Goal: Information Seeking & Learning: Learn about a topic

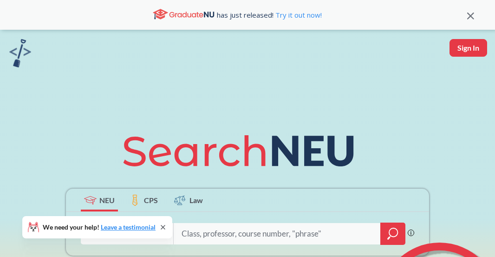
scroll to position [201, 0]
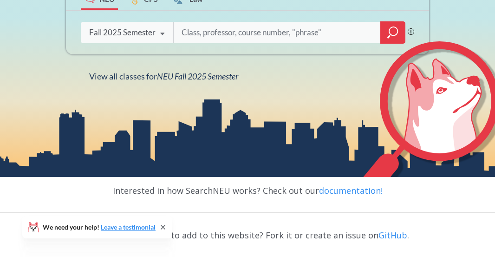
click at [125, 24] on div "Fall 2025 Semester Fall 2025 Semester Summer 2 2025 Semester Summer Full 2025 S…" at bounding box center [127, 32] width 92 height 23
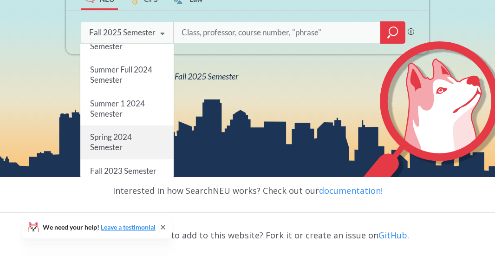
click at [140, 135] on div "Spring 2024 Semester" at bounding box center [126, 141] width 93 height 33
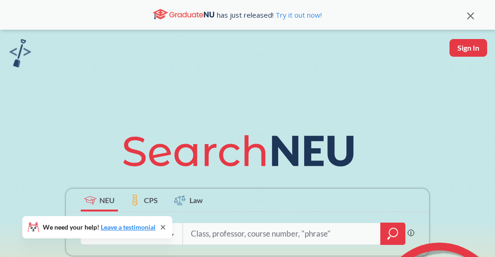
scroll to position [202, 0]
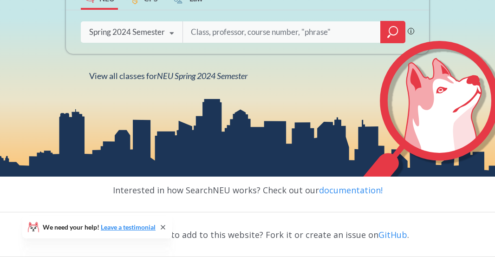
click at [150, 34] on div "Spring 2024 Semester" at bounding box center [127, 32] width 76 height 10
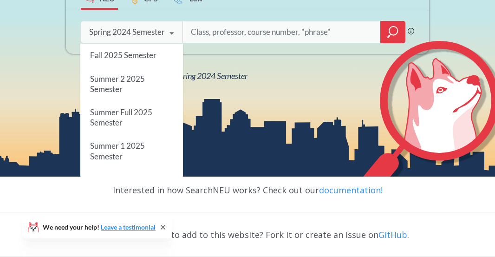
scroll to position [35, 0]
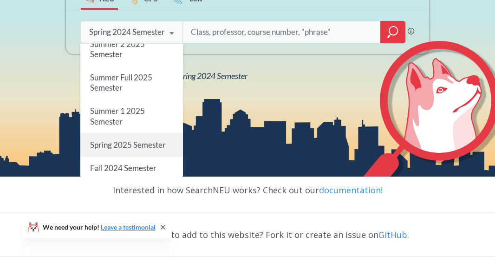
click at [150, 141] on span "Spring 2025 Semester" at bounding box center [128, 145] width 76 height 10
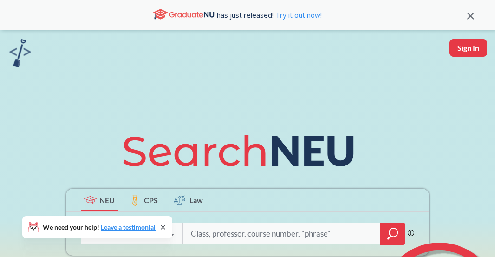
scroll to position [201, 0]
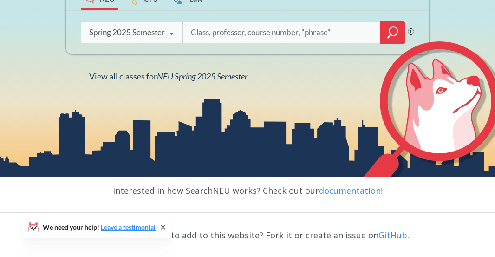
click at [227, 31] on input "search" at bounding box center [282, 33] width 184 height 20
type input "capstone"
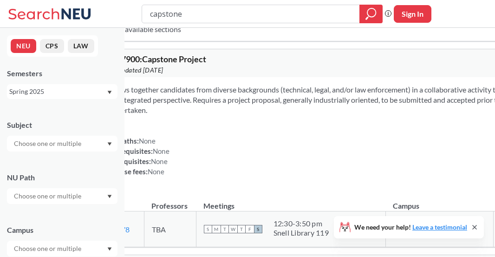
scroll to position [484, 0]
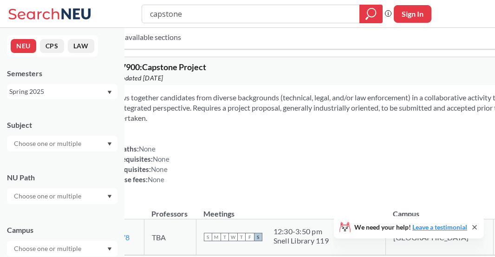
click at [73, 89] on div "Spring 2025" at bounding box center [57, 91] width 97 height 10
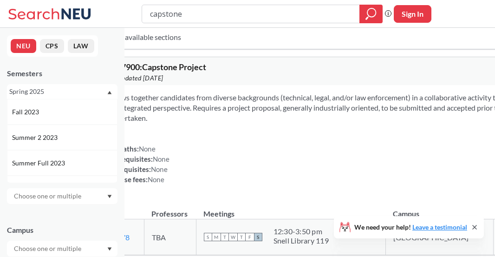
scroll to position [229, 0]
click at [65, 118] on div "Spring 2024" at bounding box center [62, 113] width 111 height 26
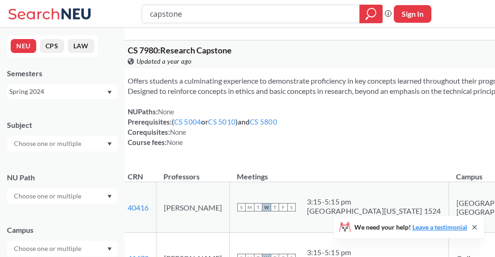
drag, startPoint x: 197, startPoint y: 13, endPoint x: 120, endPoint y: 10, distance: 77.6
click at [118, 10] on div "capstone Phrase search guarantees the exact search appears in the results. Ex. …" at bounding box center [247, 14] width 495 height 28
type input "information systems forensics"
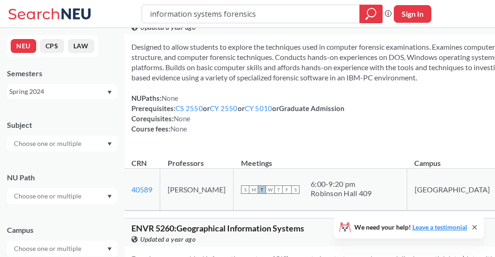
scroll to position [21, 0]
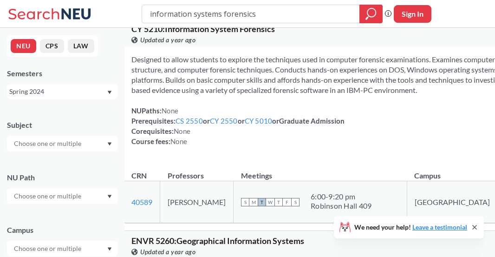
click at [93, 91] on div "Spring 2024" at bounding box center [57, 91] width 97 height 10
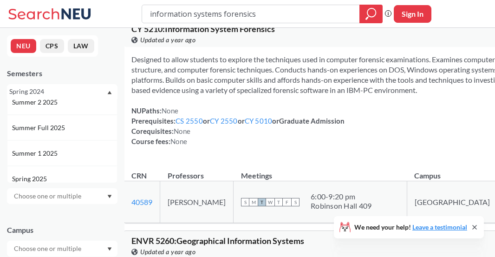
scroll to position [48, 0]
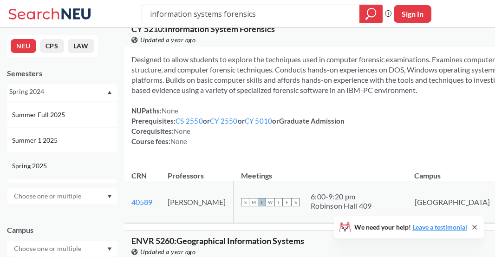
click at [74, 159] on div "Spring 2025" at bounding box center [62, 166] width 111 height 26
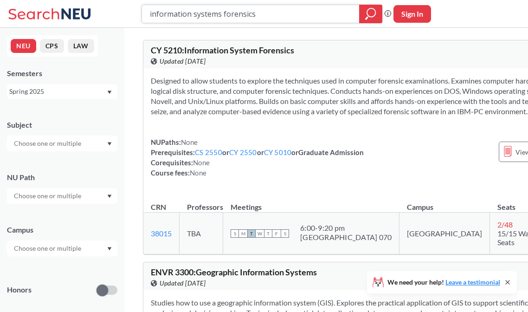
drag, startPoint x: 249, startPoint y: 17, endPoint x: 106, endPoint y: 4, distance: 143.6
click at [111, 5] on div "information systems forensics Phrase search guarantees the exact search appears…" at bounding box center [264, 14] width 528 height 28
type input "5250"
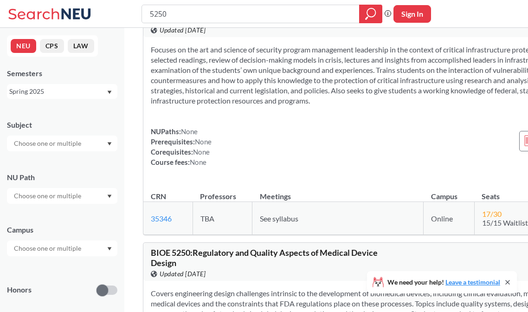
scroll to position [403, 0]
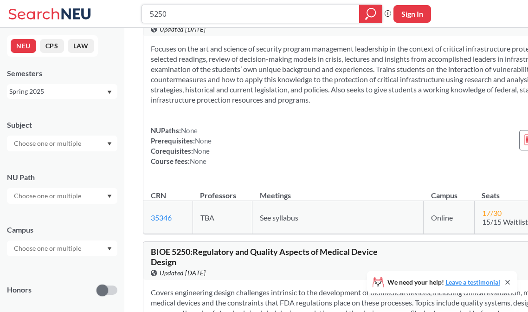
click at [168, 10] on input "5250" at bounding box center [251, 14] width 204 height 16
type input "5200"
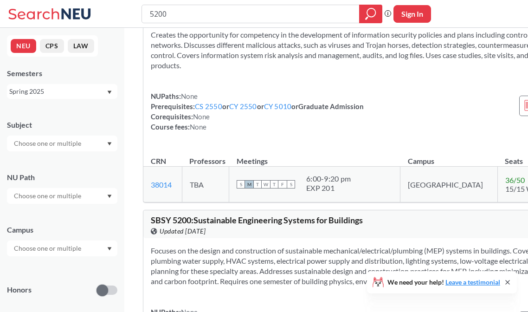
scroll to position [703, 0]
click at [153, 15] on input "5200" at bounding box center [251, 14] width 204 height 16
type input "6200"
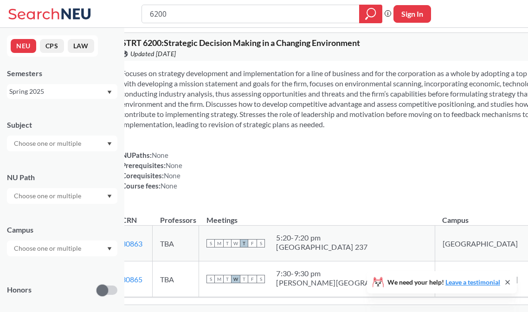
scroll to position [3219, 0]
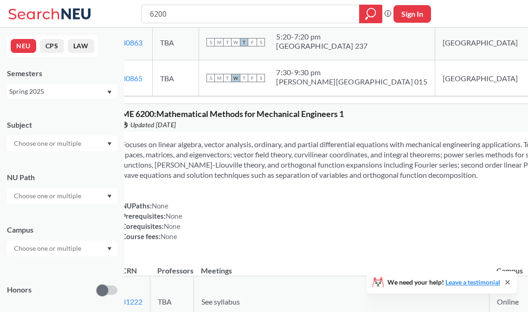
click at [149, 13] on div "6200" at bounding box center [262, 14] width 241 height 19
click at [150, 14] on input "6200" at bounding box center [251, 14] width 204 height 16
type input "CY6200"
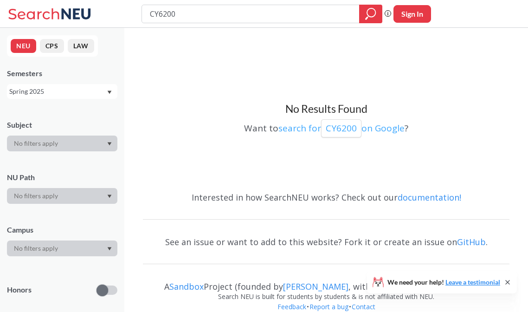
click at [349, 125] on p "CY6200" at bounding box center [341, 128] width 31 height 13
click at [159, 13] on input "CY6200" at bounding box center [251, 14] width 204 height 16
type input "CY 6200"
click at [84, 90] on div "Spring 2025" at bounding box center [57, 91] width 97 height 10
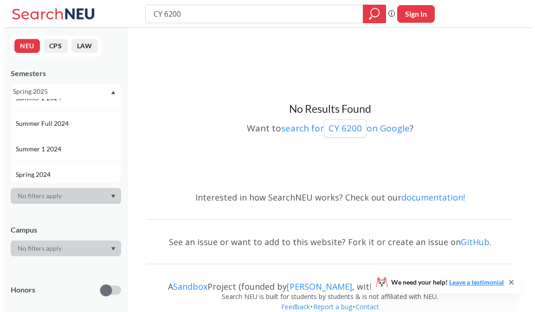
scroll to position [189, 0]
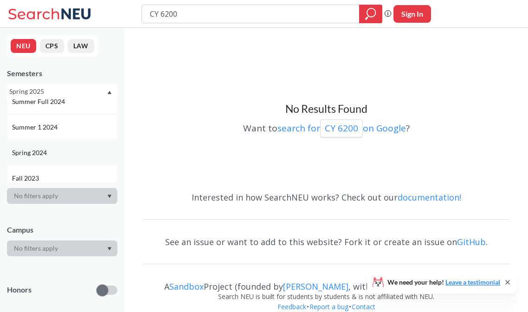
click at [62, 149] on div "Spring 2024" at bounding box center [64, 153] width 105 height 10
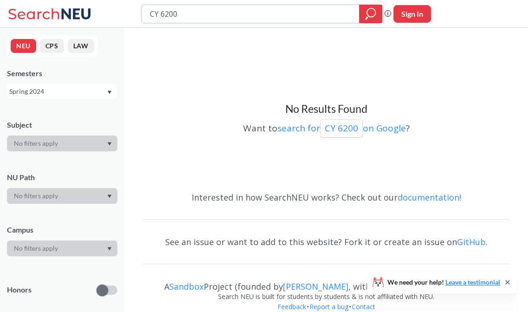
drag, startPoint x: 158, startPoint y: 9, endPoint x: 112, endPoint y: 11, distance: 46.0
click at [116, 11] on div "CY 6200 Phrase search guarantees the exact search appears in the results. Ex. I…" at bounding box center [264, 14] width 528 height 28
paste input "Special Topics in IT Security Governance, Risk, and Compliance"
type input "Special Topics in IT Security Governance, Risk, and Compliance"
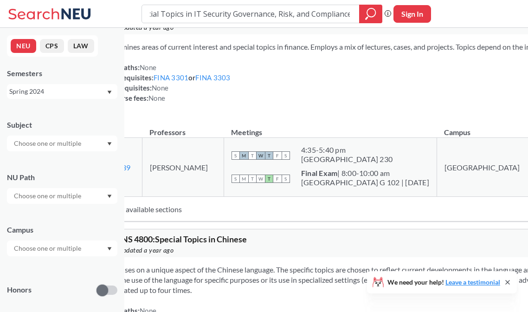
scroll to position [604, 0]
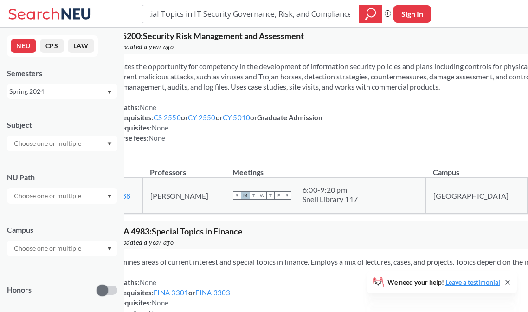
click at [115, 141] on div at bounding box center [62, 144] width 111 height 16
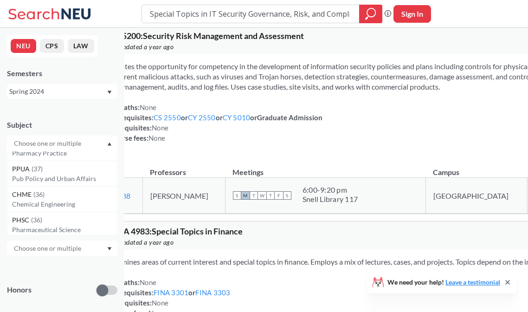
scroll to position [805, 0]
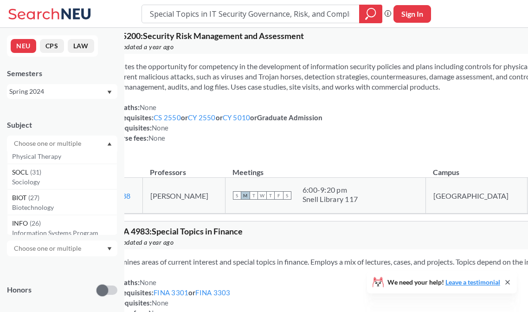
click at [64, 140] on input "text" at bounding box center [48, 143] width 78 height 11
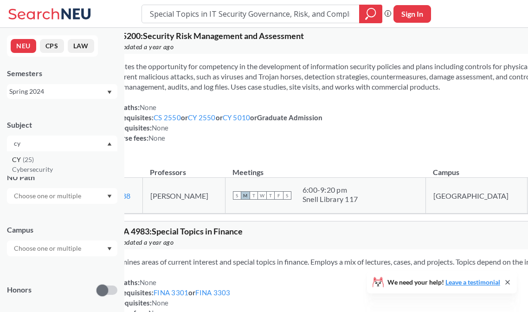
type input "cy"
click at [64, 162] on div "CY ( 25 )" at bounding box center [64, 160] width 105 height 10
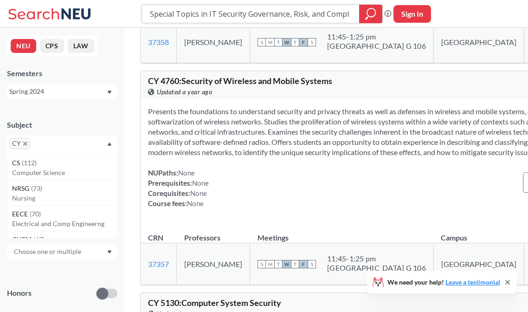
click at [244, 8] on input "Special Topics in IT Security Governance, Risk, and Compliance" at bounding box center [251, 14] width 204 height 16
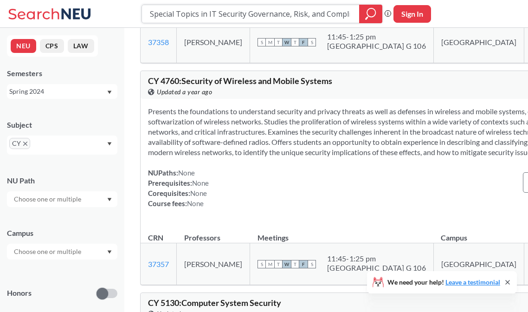
click at [182, 11] on input "Special Topics in IT Security Governance, Risk, and Compliance" at bounding box center [251, 14] width 204 height 16
type input "5250"
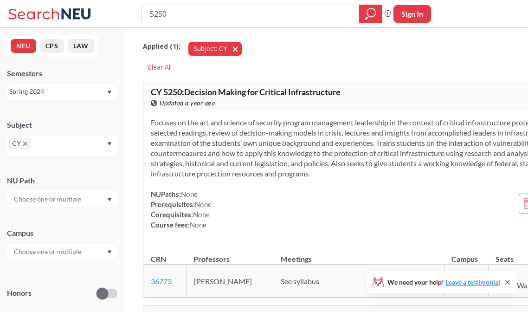
click at [234, 52] on button "Subject: CY CY" at bounding box center [215, 49] width 53 height 14
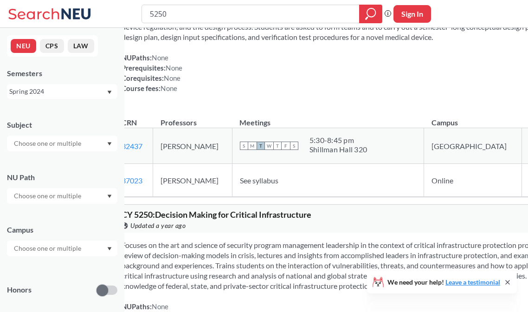
scroll to position [201, 0]
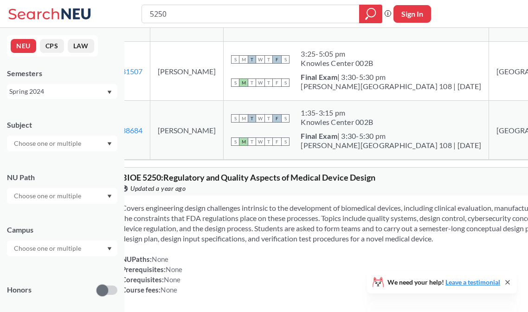
click at [150, 12] on input "5250" at bounding box center [251, 14] width 204 height 16
type input "CY5250"
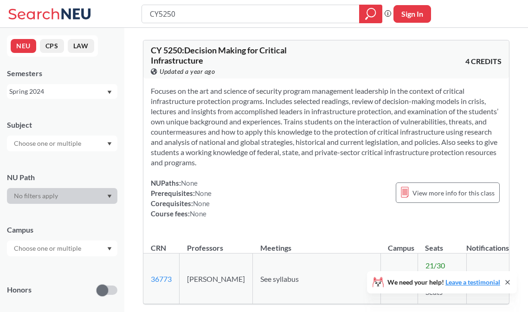
click at [83, 87] on div "Spring 2024" at bounding box center [57, 91] width 97 height 10
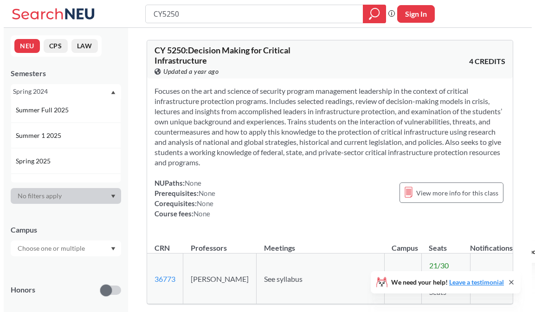
scroll to position [57, 0]
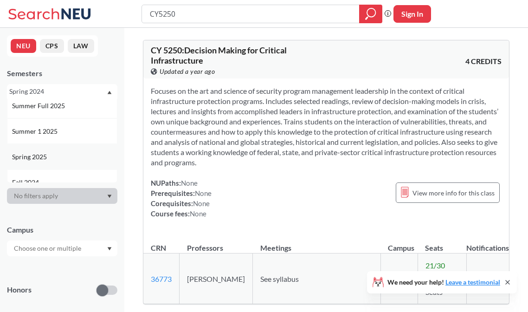
click at [82, 149] on div "Spring 2025" at bounding box center [62, 157] width 111 height 26
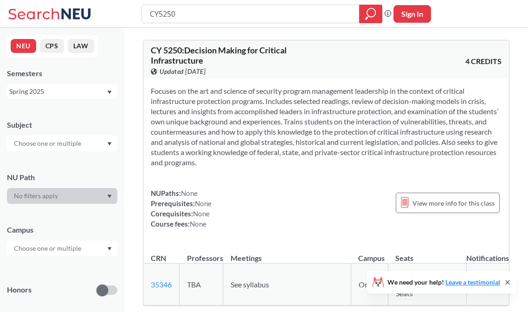
click at [76, 93] on div "Spring 2025" at bounding box center [57, 91] width 97 height 10
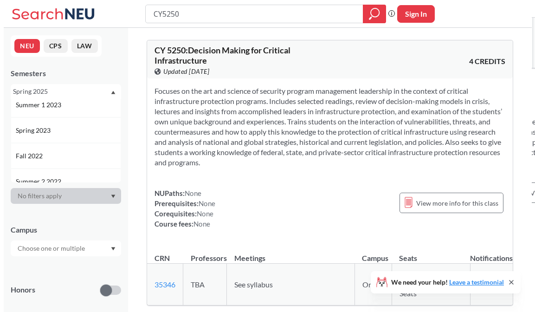
scroll to position [325, 0]
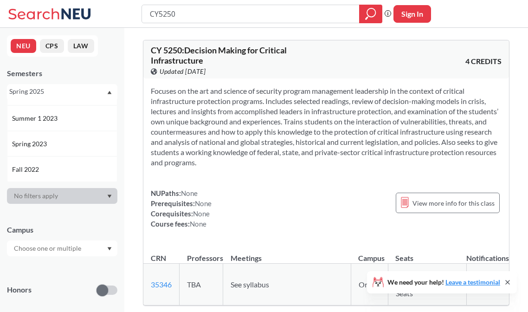
click at [80, 137] on div "Spring 2023" at bounding box center [62, 144] width 111 height 26
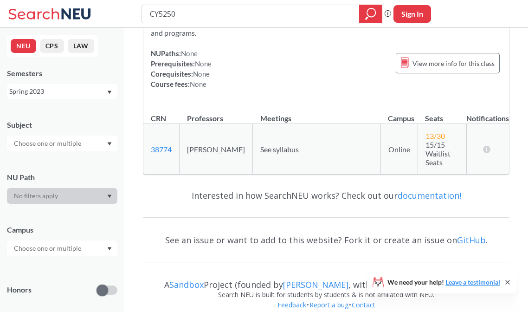
scroll to position [142, 0]
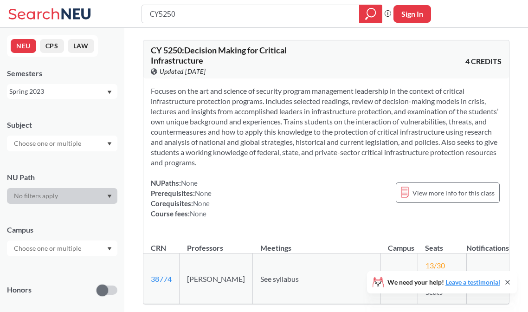
drag, startPoint x: 182, startPoint y: 15, endPoint x: 161, endPoint y: 13, distance: 21.4
click at [161, 13] on input "CY5250" at bounding box center [251, 14] width 204 height 16
type input "CY7900"
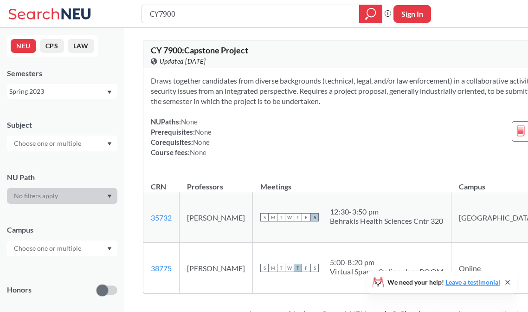
click at [81, 91] on div "Spring 2023" at bounding box center [57, 91] width 97 height 10
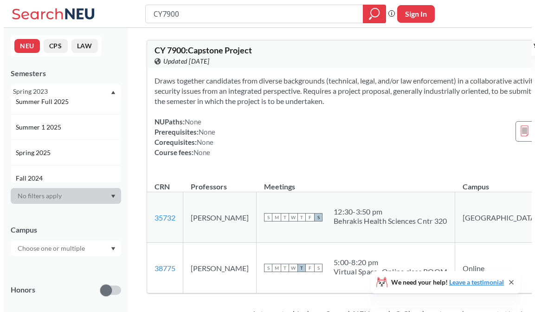
scroll to position [66, 0]
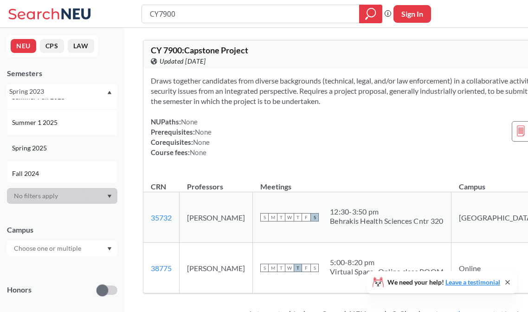
click at [78, 143] on div "Spring 2025" at bounding box center [64, 148] width 105 height 10
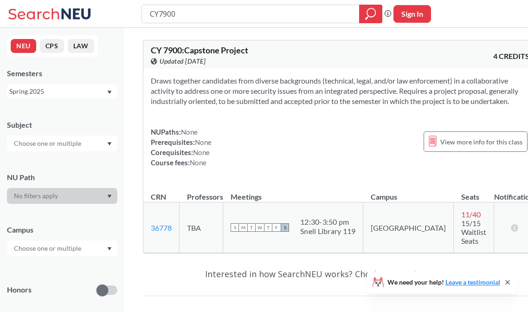
drag, startPoint x: 182, startPoint y: 13, endPoint x: 160, endPoint y: 12, distance: 21.4
click at [160, 12] on input "CY7900" at bounding box center [251, 14] width 204 height 16
type input "CY5250"
